Goal: Task Accomplishment & Management: Manage account settings

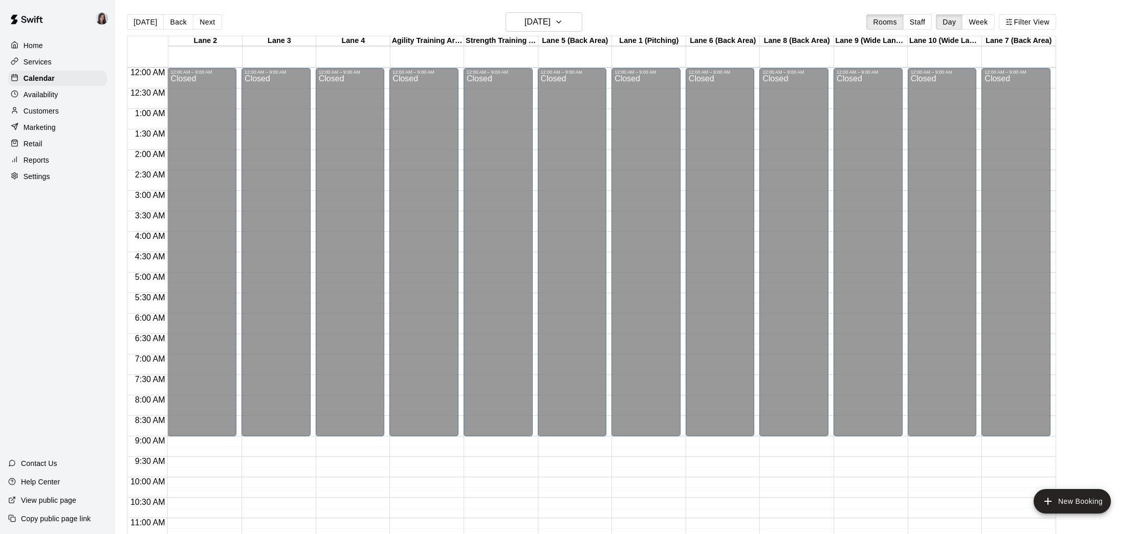
scroll to position [474, 0]
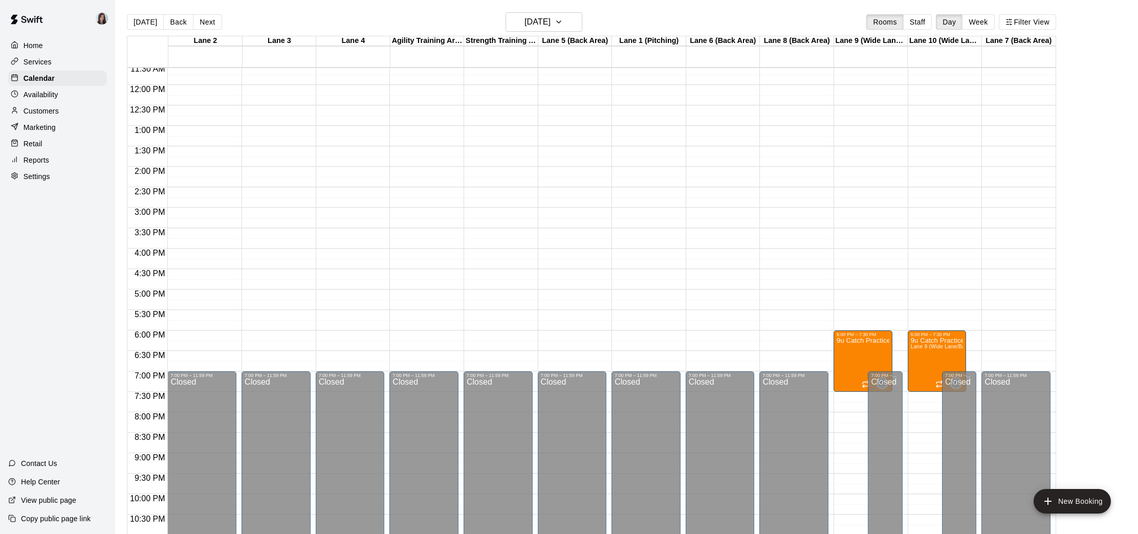
click at [42, 180] on p "Settings" at bounding box center [37, 176] width 27 height 10
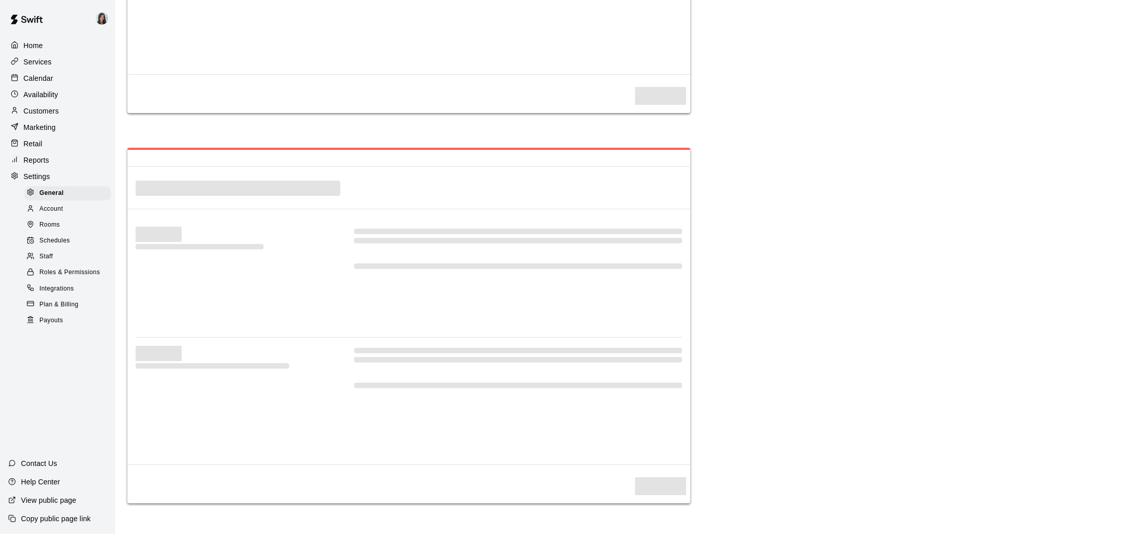
select select "**"
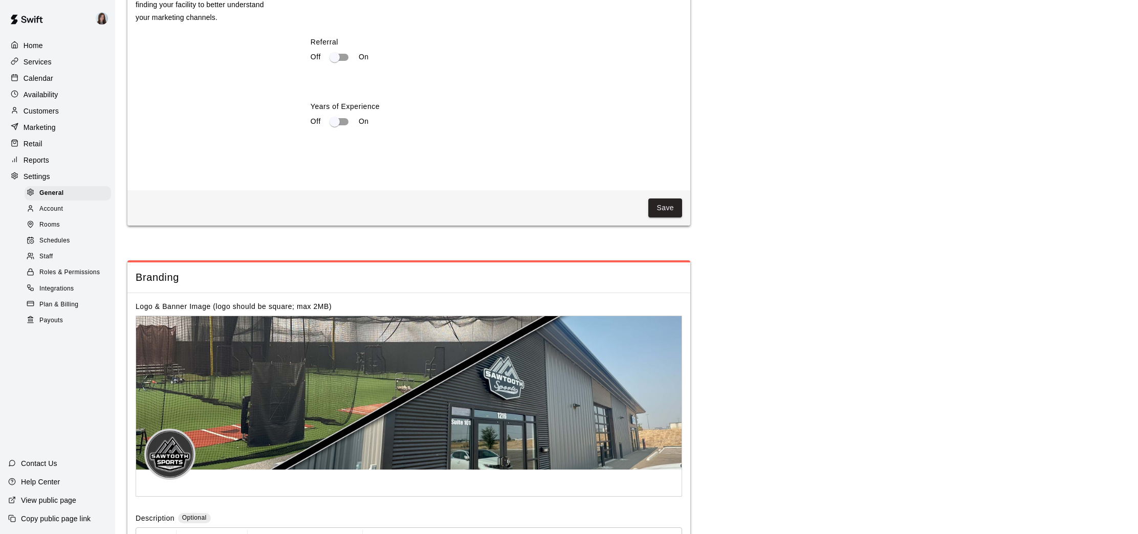
scroll to position [2002, 0]
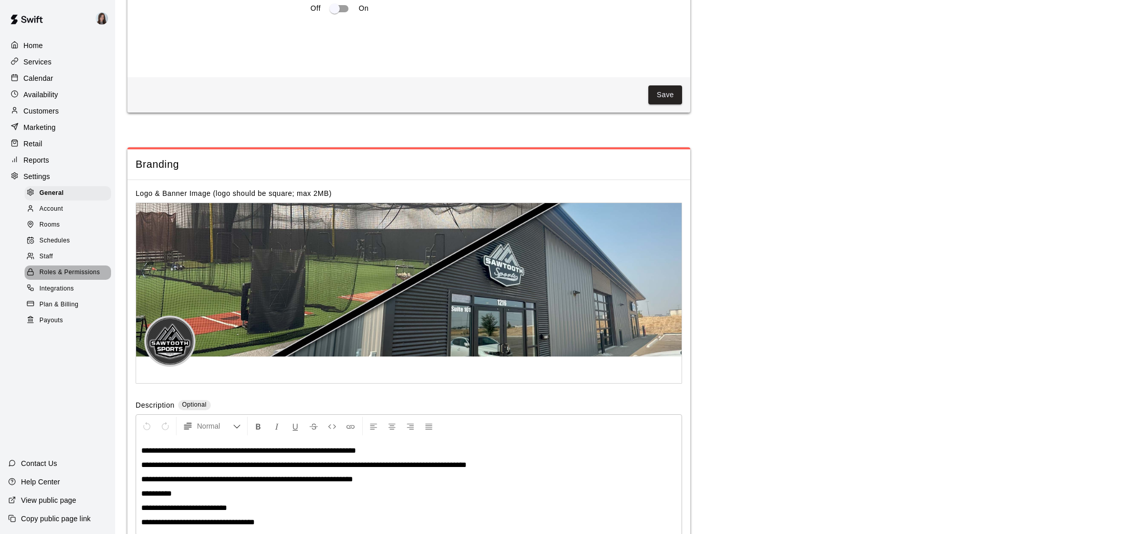
click at [68, 274] on span "Roles & Permissions" at bounding box center [69, 273] width 60 height 10
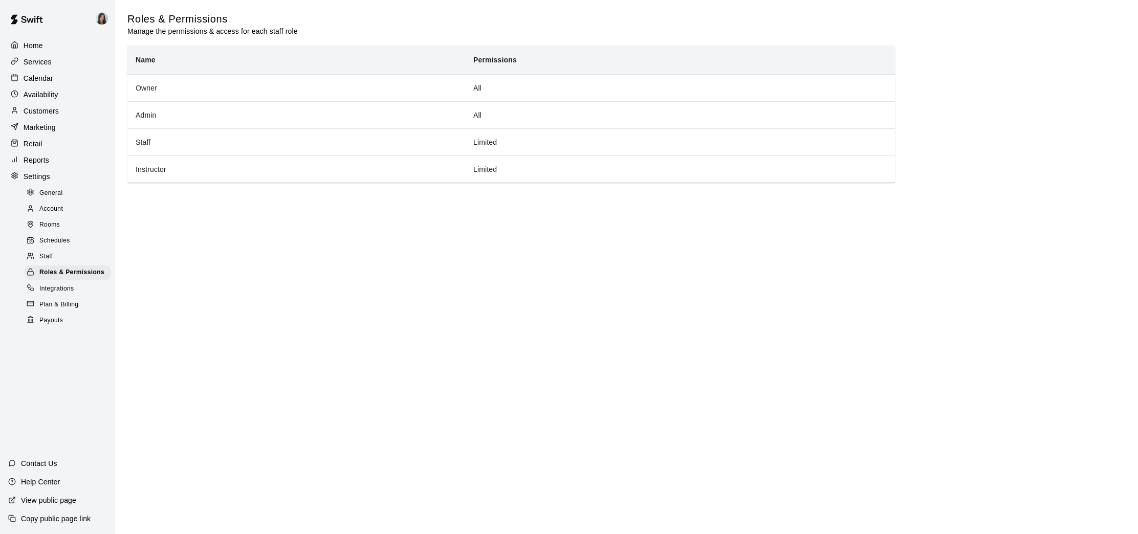
click at [63, 257] on div "Staff" at bounding box center [68, 257] width 86 height 14
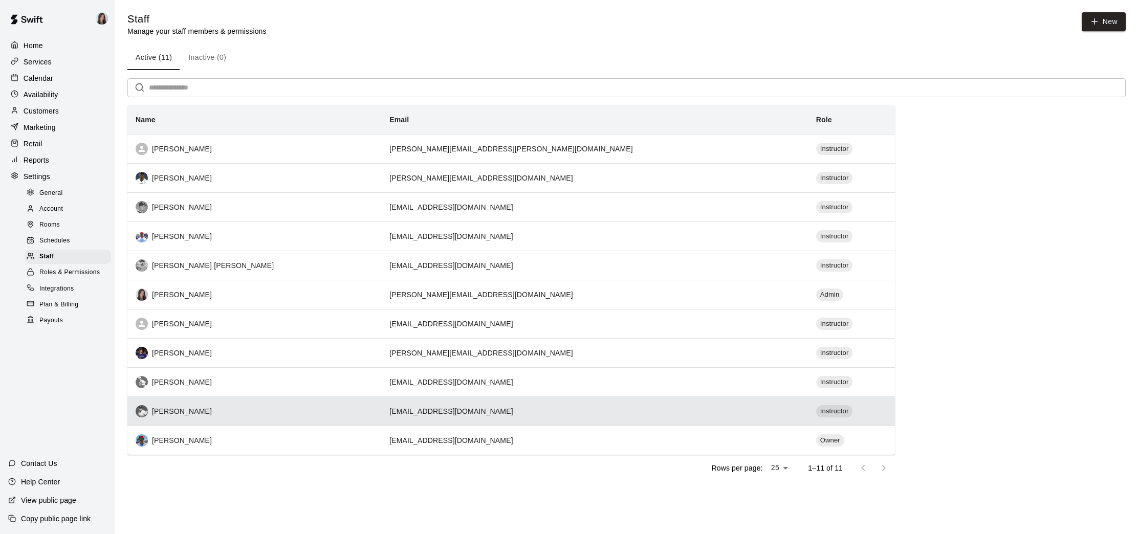
click at [188, 413] on div "[PERSON_NAME]" at bounding box center [254, 411] width 237 height 12
select select "**"
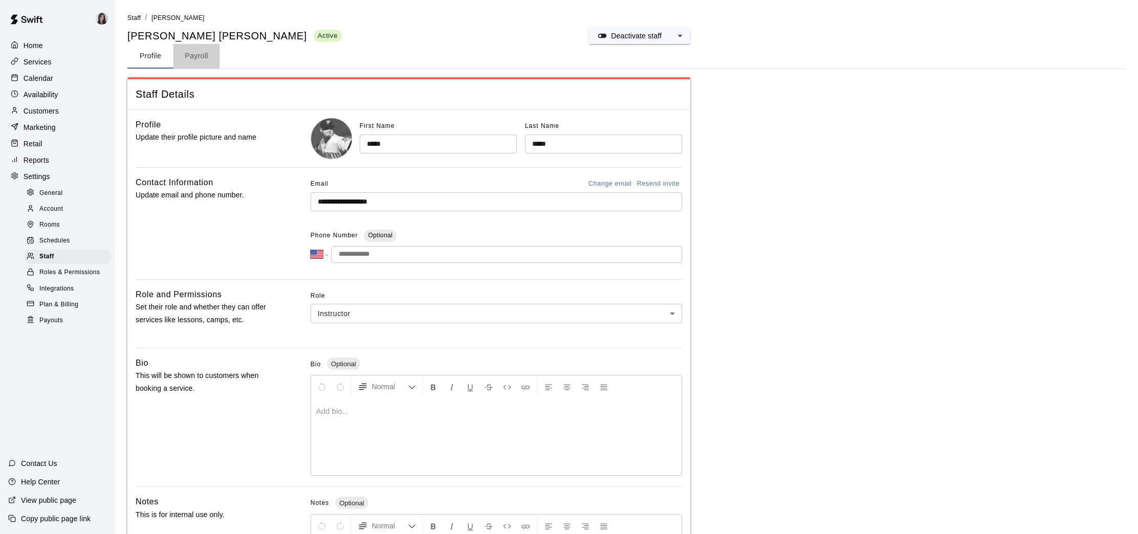
drag, startPoint x: 199, startPoint y: 56, endPoint x: 194, endPoint y: 60, distance: 6.2
click at [197, 57] on button "Payroll" at bounding box center [196, 56] width 46 height 25
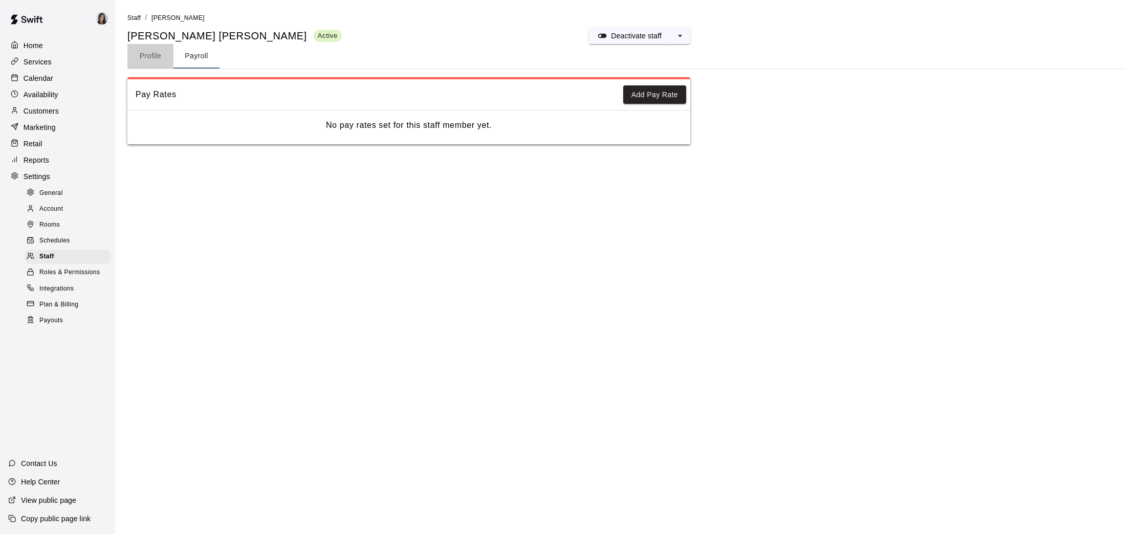
click at [146, 55] on button "Profile" at bounding box center [150, 56] width 46 height 25
select select "**"
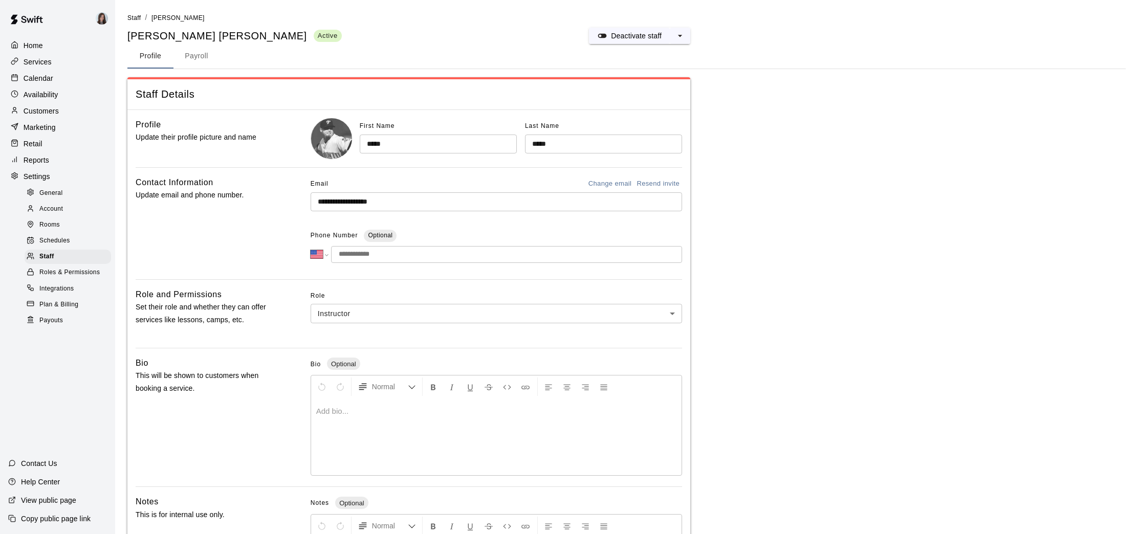
click at [85, 273] on span "Roles & Permissions" at bounding box center [69, 273] width 60 height 10
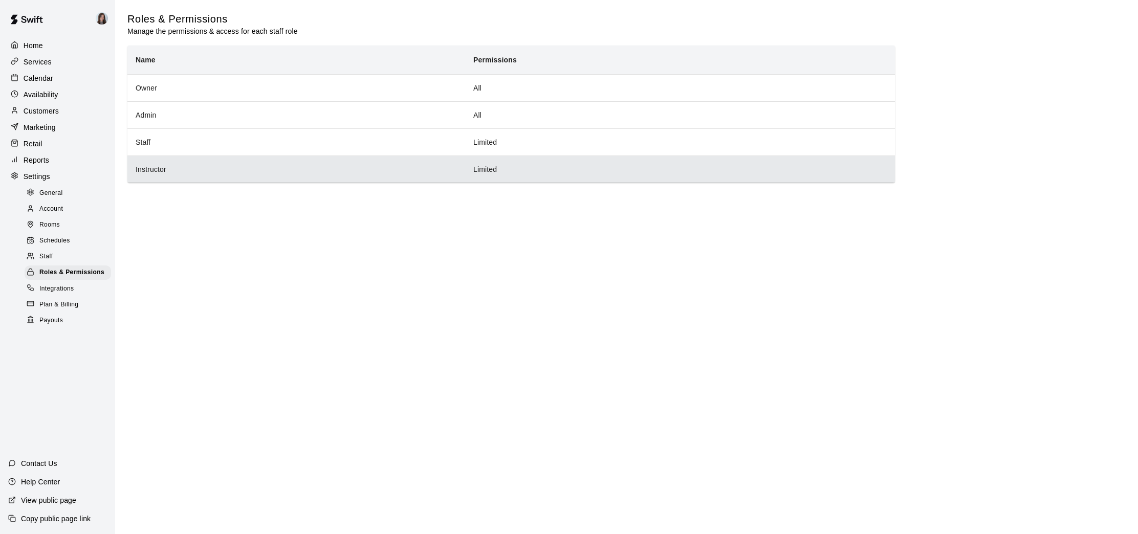
click at [186, 172] on th "Instructor" at bounding box center [296, 169] width 338 height 27
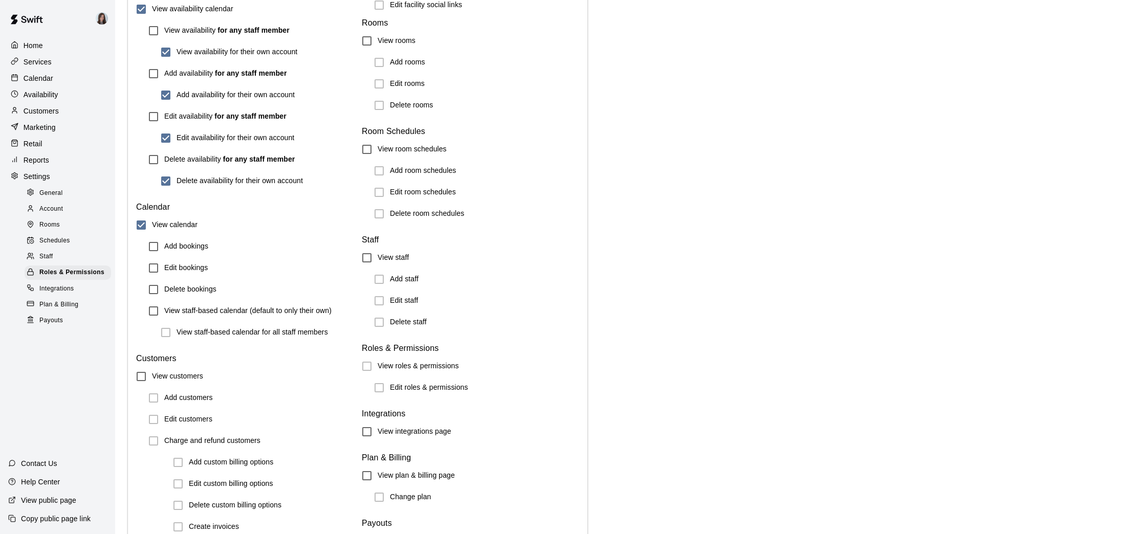
scroll to position [1003, 0]
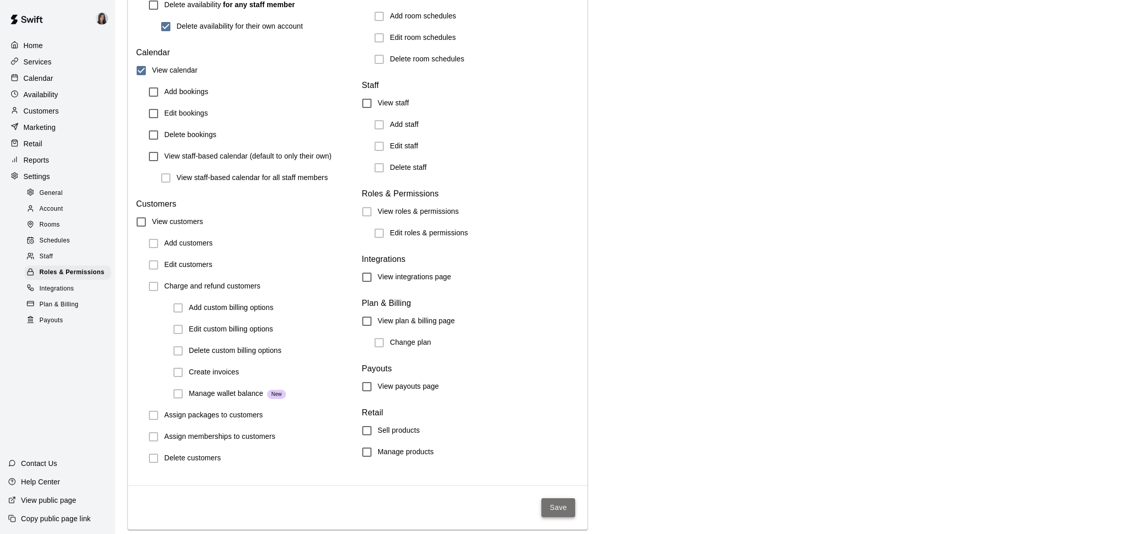
click at [561, 512] on button "Save" at bounding box center [558, 507] width 34 height 19
